Goal: Task Accomplishment & Management: Manage account settings

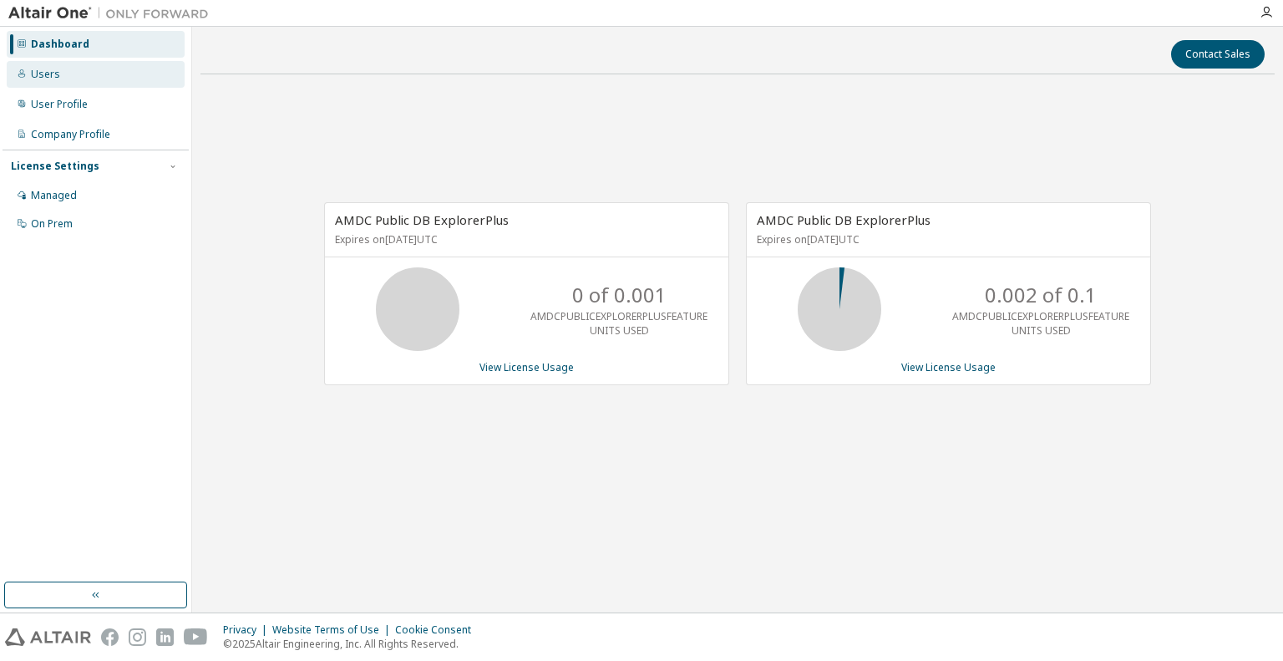
click at [68, 76] on div "Users" at bounding box center [96, 74] width 178 height 27
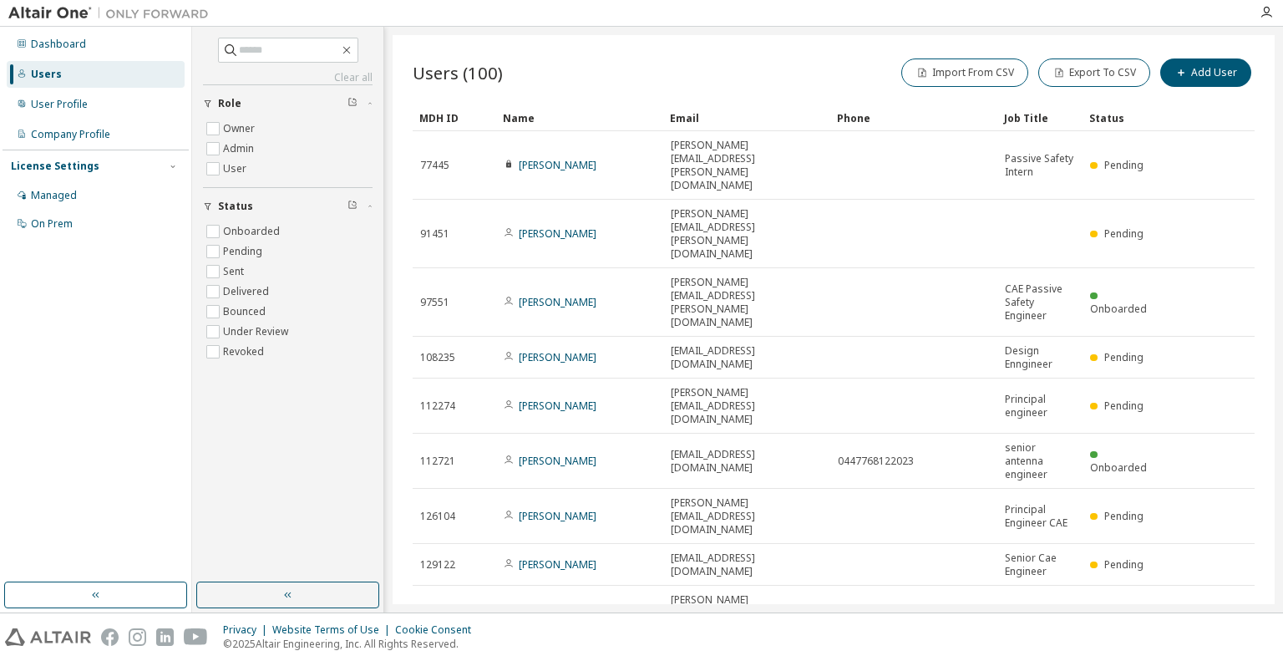
type input "**"
